Goal: Task Accomplishment & Management: Manage account settings

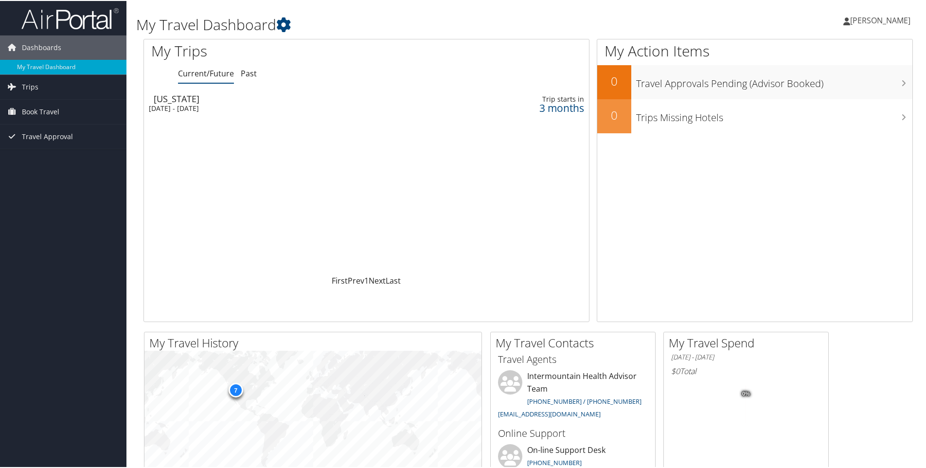
click at [178, 98] on div "[US_STATE]" at bounding box center [293, 97] width 278 height 9
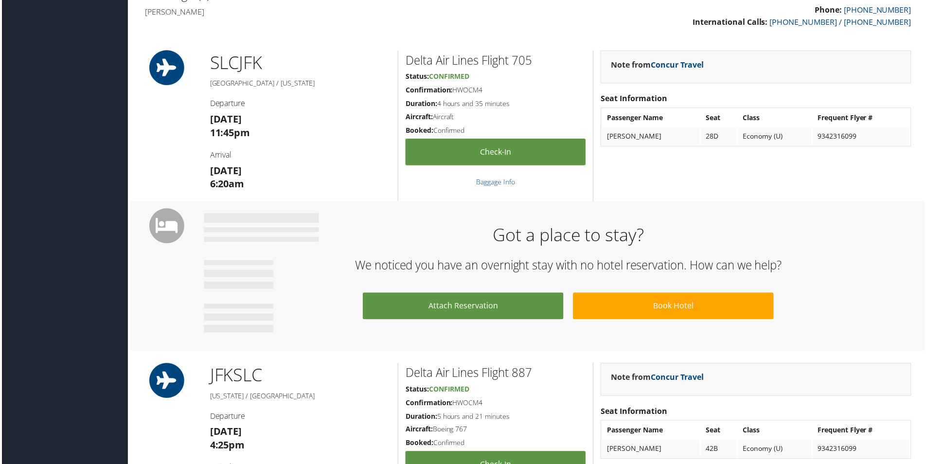
scroll to position [389, 0]
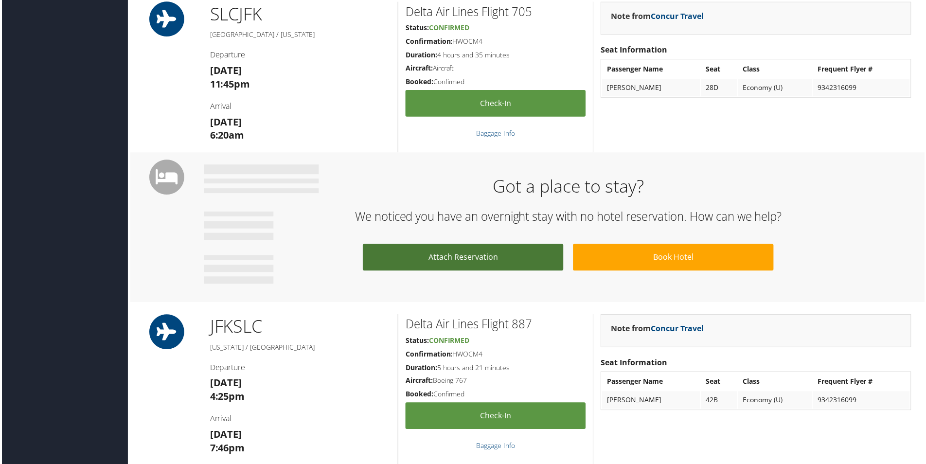
click at [474, 256] on link "Attach Reservation" at bounding box center [462, 258] width 201 height 27
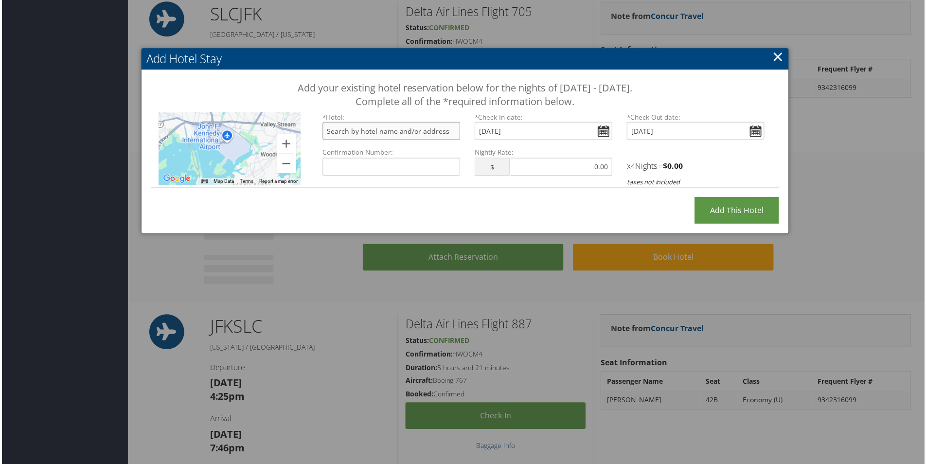
click at [374, 134] on input "text" at bounding box center [391, 132] width 138 height 18
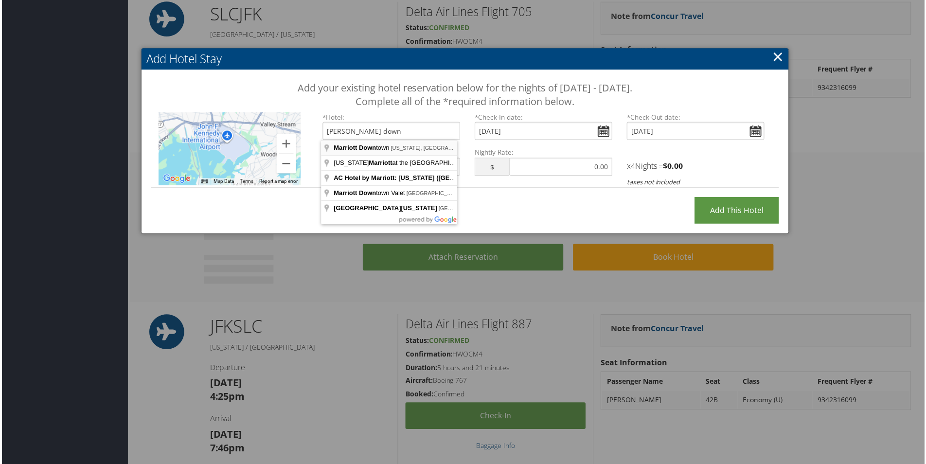
type input "[GEOGRAPHIC_DATA], [US_STATE], [GEOGRAPHIC_DATA], [GEOGRAPHIC_DATA]"
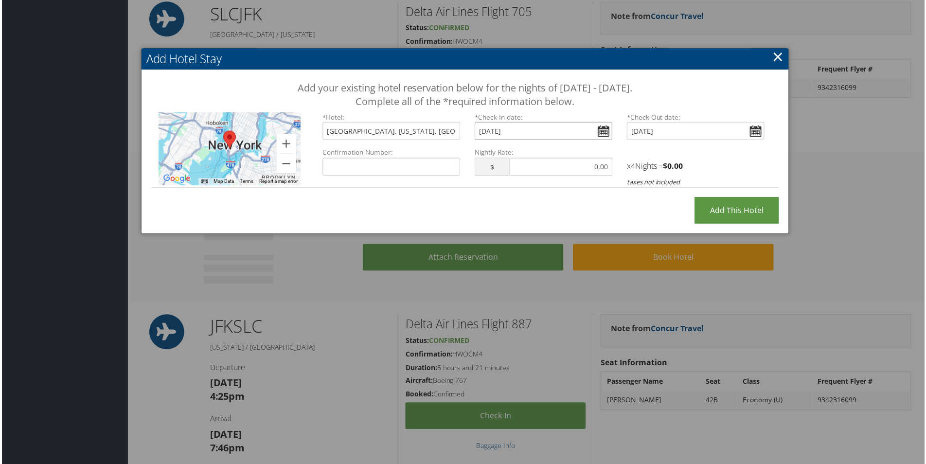
click at [600, 133] on input "Thu Nov 13, 2025" at bounding box center [543, 132] width 138 height 18
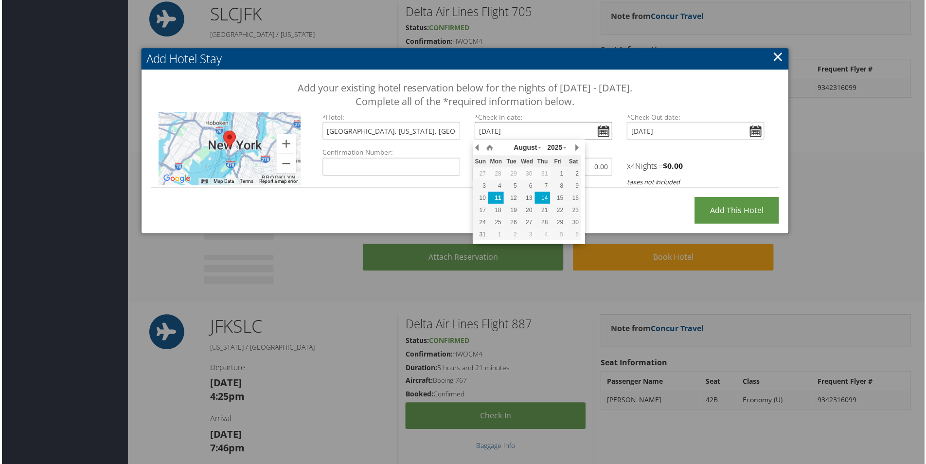
click at [546, 197] on div "14" at bounding box center [543, 198] width 16 height 9
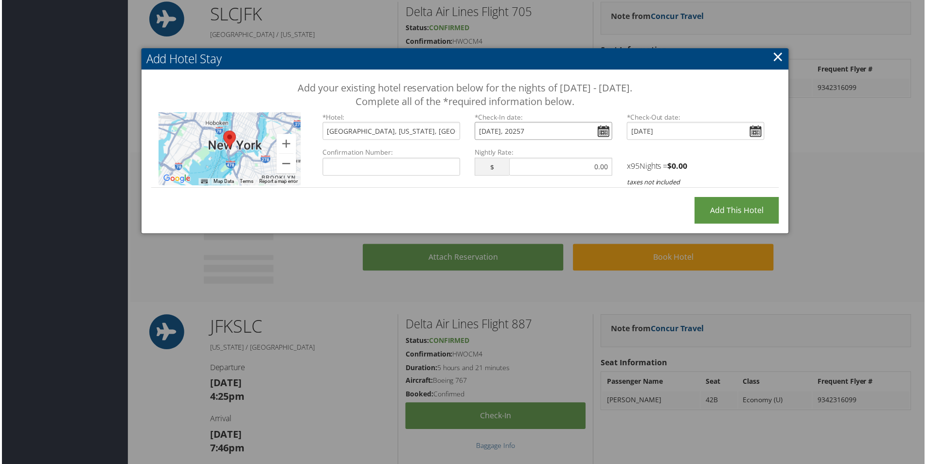
type input "Thu, Aug 14, 2025"
click at [363, 165] on input "Confirmation Number:" at bounding box center [391, 167] width 138 height 18
type input "71200066"
click at [528, 169] on input "text" at bounding box center [561, 167] width 104 height 18
type input "345.00"
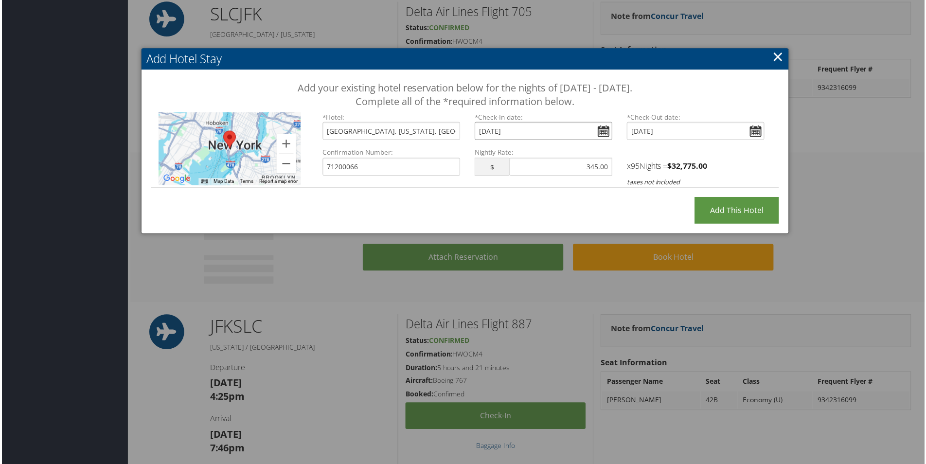
click at [507, 134] on input "Thu, Aug 14, 2025" at bounding box center [543, 132] width 138 height 18
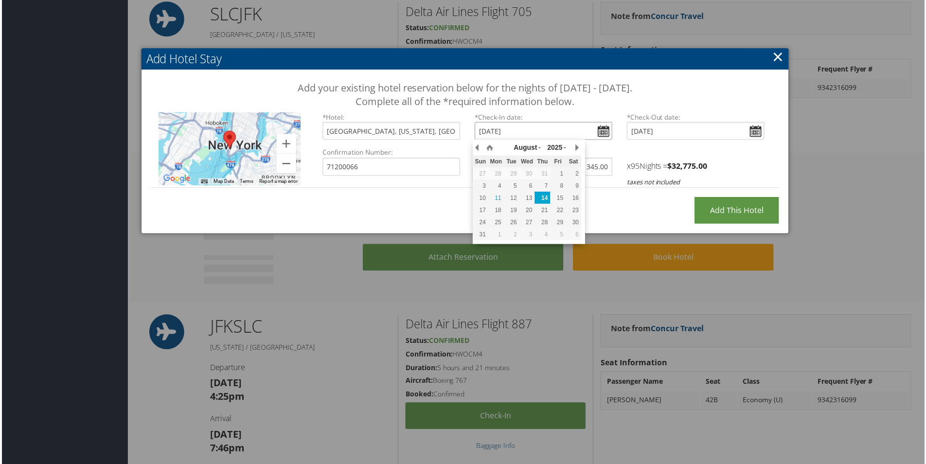
type input "Thu, Nov 14, 2025"
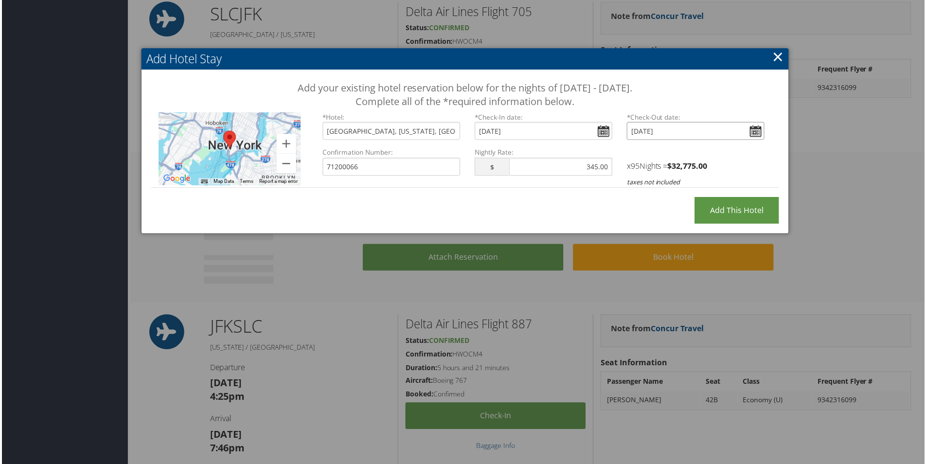
click at [741, 129] on input "Mon Nov 17, 2025" at bounding box center [696, 132] width 138 height 18
click at [507, 204] on div "Add your existing hotel reservation below for the nights of November 13 - Novem…" at bounding box center [464, 138] width 649 height 137
click at [756, 131] on input "Mon, Aug 11, 2025" at bounding box center [696, 132] width 138 height 18
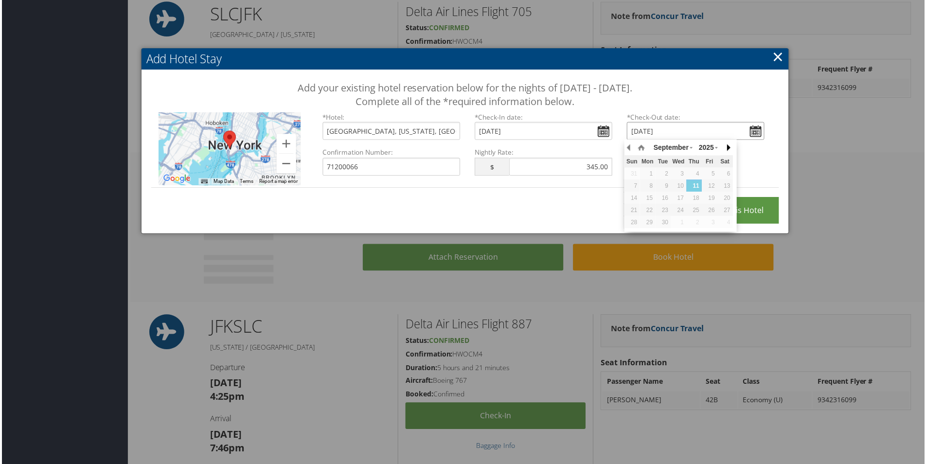
click at [728, 148] on button "button" at bounding box center [729, 148] width 10 height 15
click at [650, 209] on div "17" at bounding box center [648, 211] width 16 height 9
type input "Mon, Nov 17, 2025"
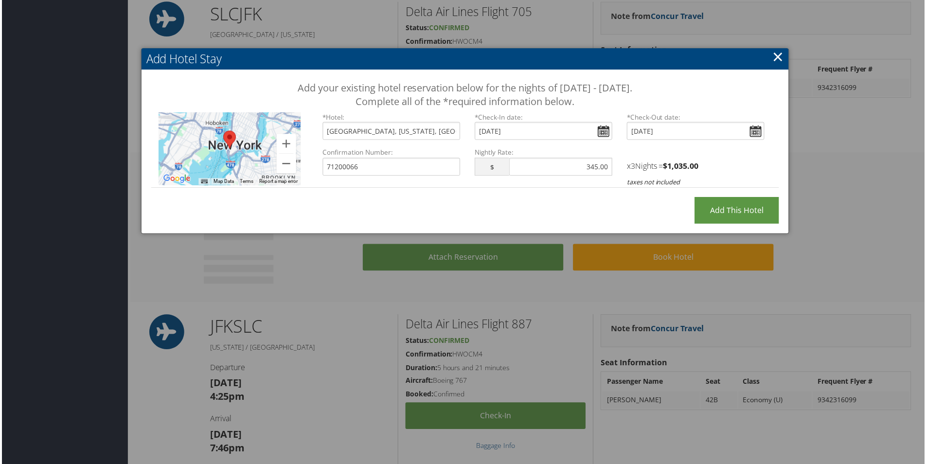
click at [470, 210] on div "Add Hotel Stay Add your existing hotel reservation below for the nights of Nove…" at bounding box center [465, 142] width 650 height 186
click at [740, 209] on input "Add this Hotel" at bounding box center [737, 211] width 85 height 27
type input "Processing..."
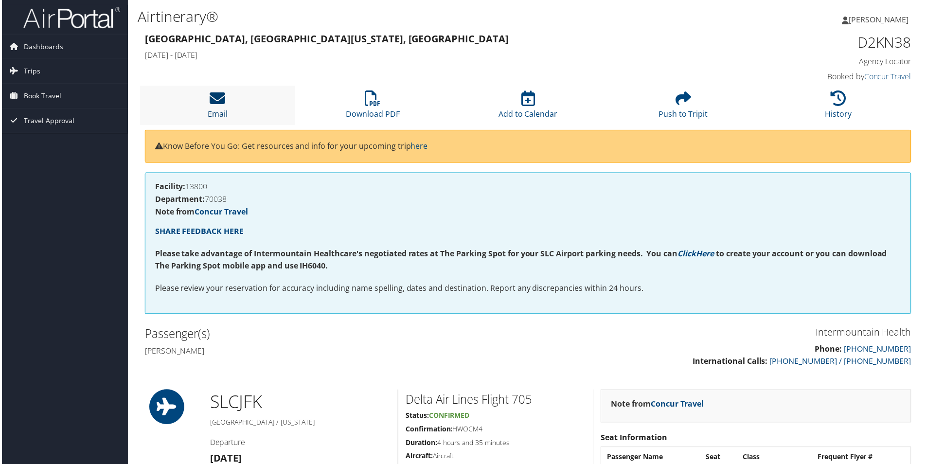
click at [217, 98] on icon at bounding box center [217, 99] width 16 height 16
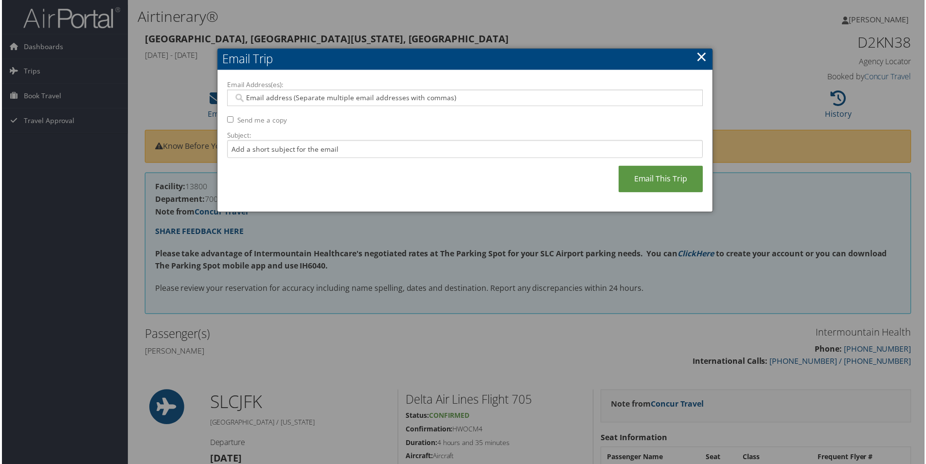
click at [310, 101] on input "Email Address(es):" at bounding box center [464, 98] width 464 height 10
type input "[PERSON_NAME][EMAIL_ADDRESS][PERSON_NAME][DOMAIN_NAME]"
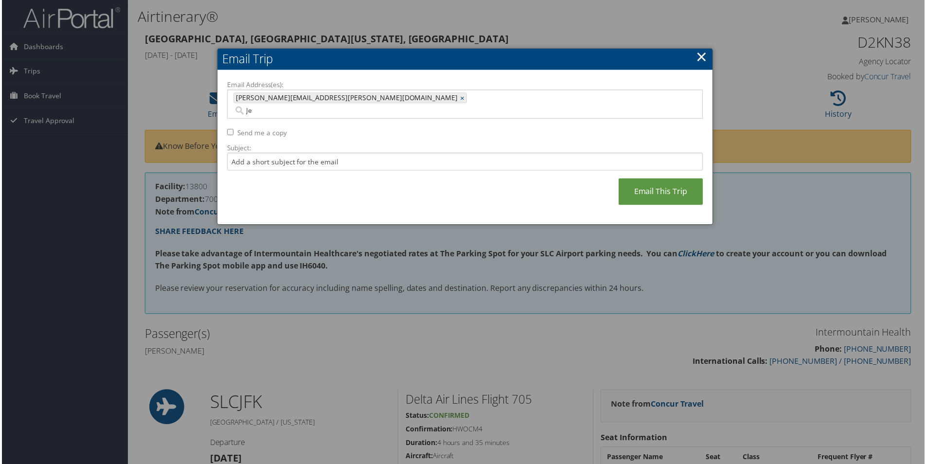
type input "J"
click at [228, 129] on input "Send me a copy" at bounding box center [229, 132] width 6 height 6
checkbox input "true"
click at [244, 153] on input "Subject:" at bounding box center [464, 162] width 477 height 18
type input "NYC Trip"
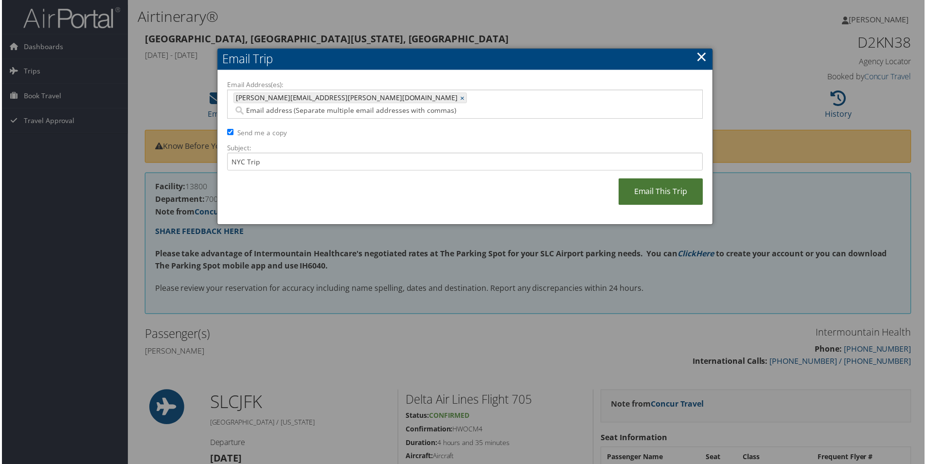
click at [655, 183] on link "Email This Trip" at bounding box center [661, 192] width 85 height 27
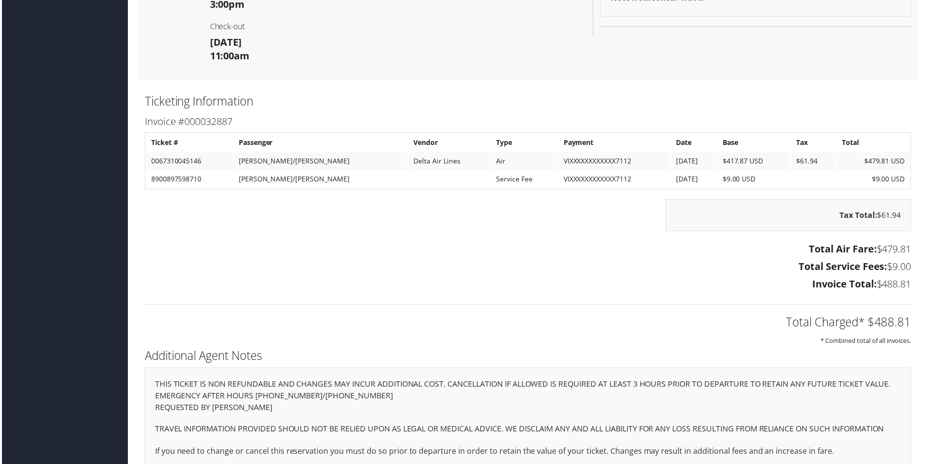
scroll to position [949, 0]
